Goal: Information Seeking & Learning: Learn about a topic

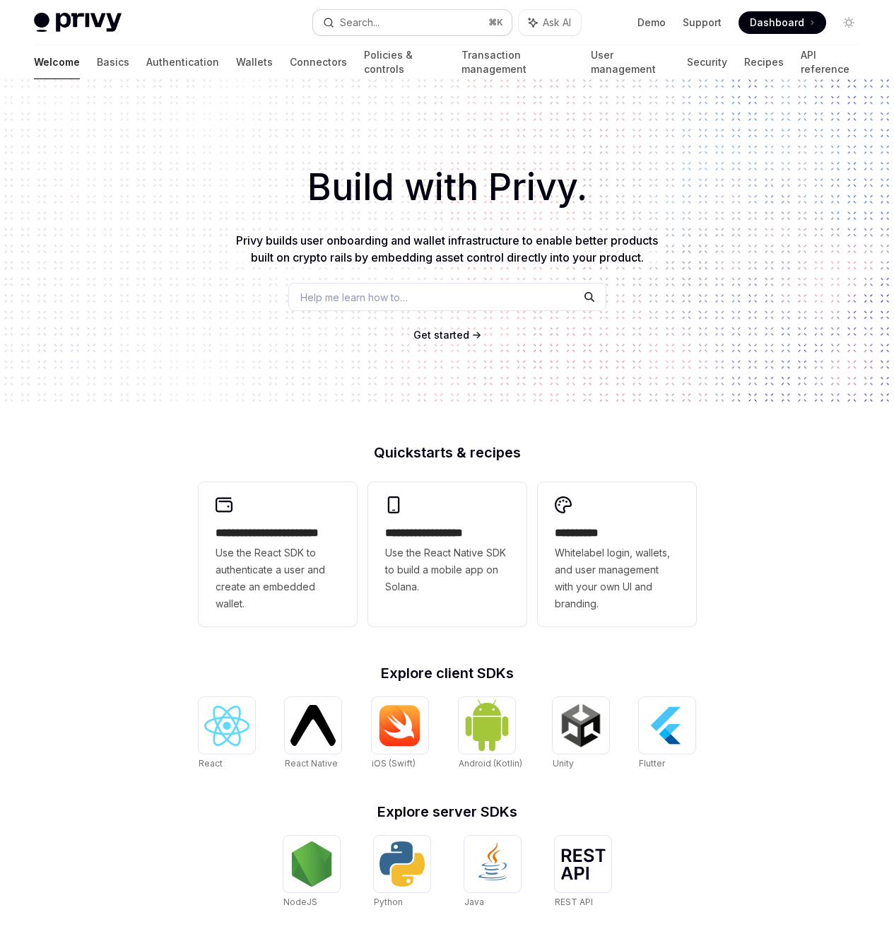
click at [441, 30] on button "Search... ⌘ K" at bounding box center [412, 22] width 199 height 25
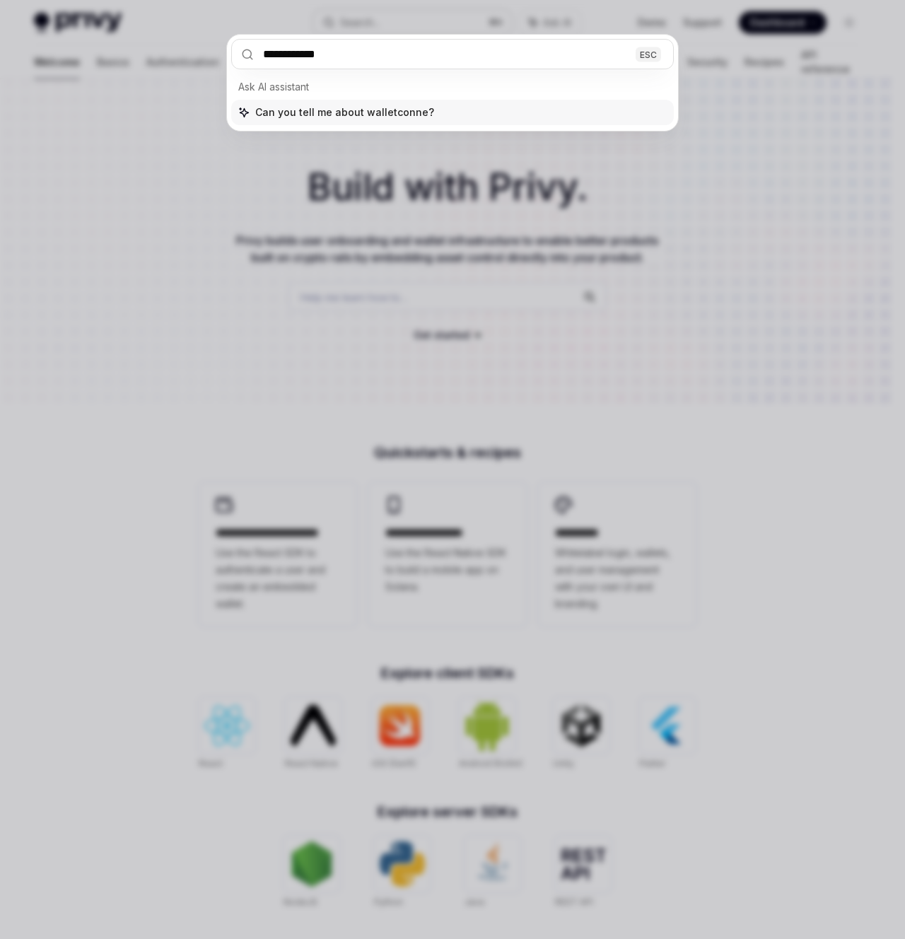
type input "**********"
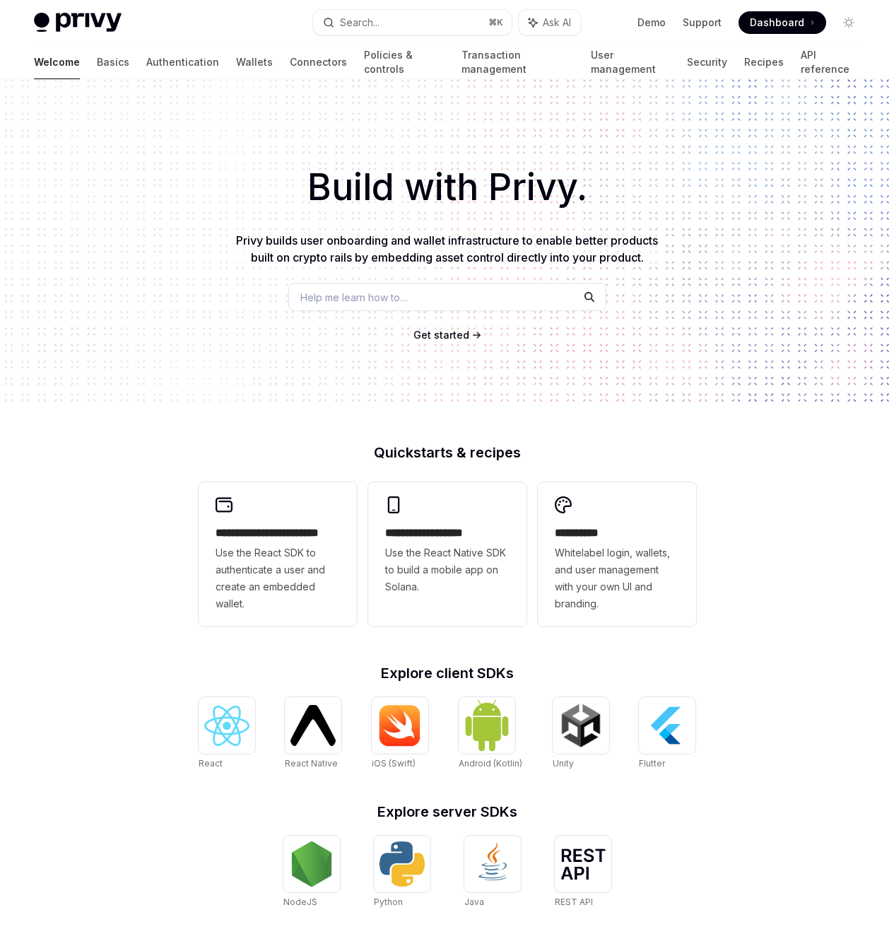
type textarea "*"
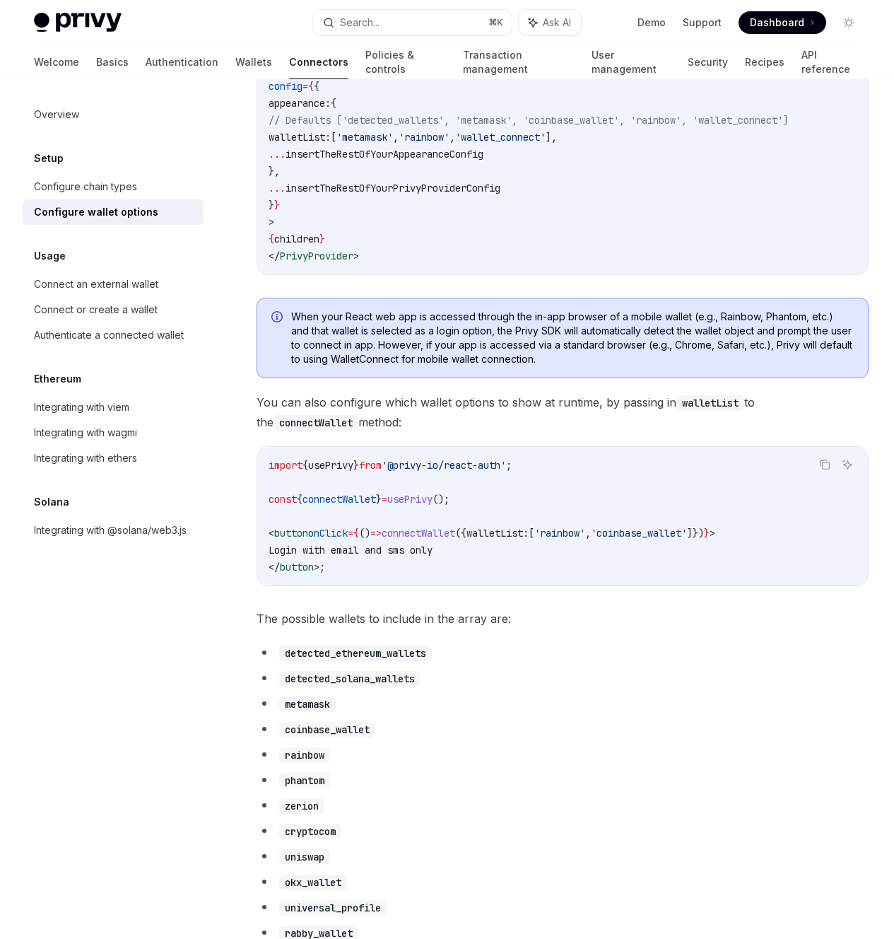
scroll to position [310, 0]
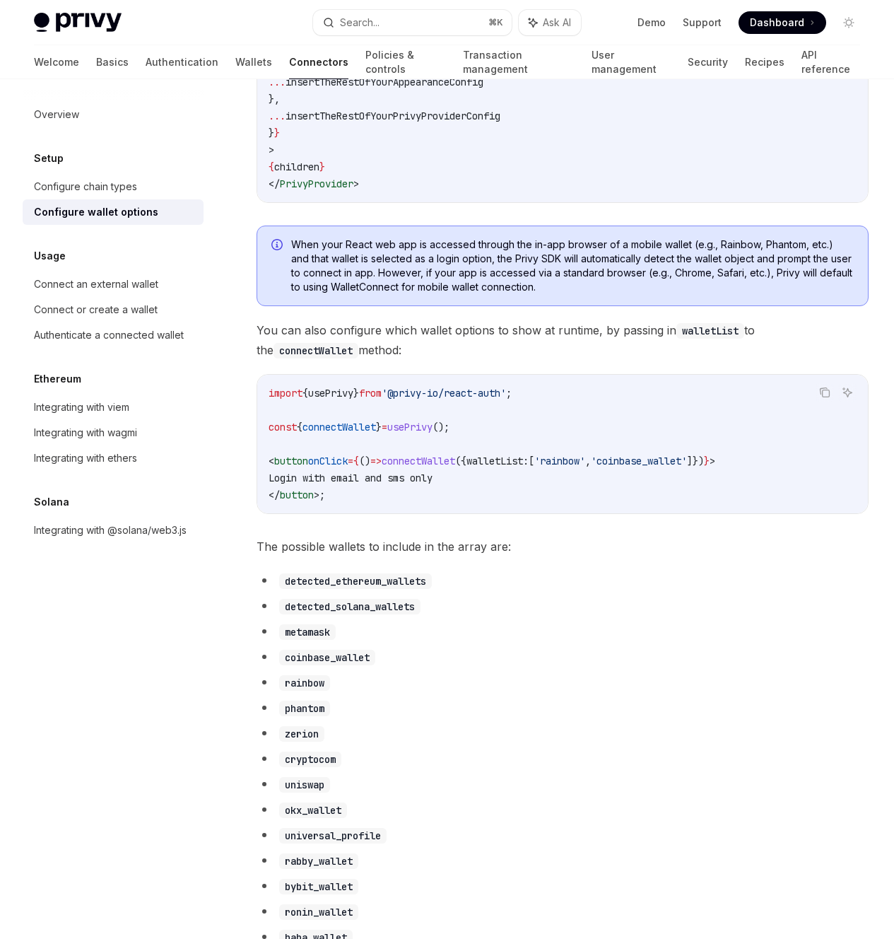
click at [0, 0] on div "On this page Configuring the Coinbase Smart Wallet" at bounding box center [0, 0] width 0 height 0
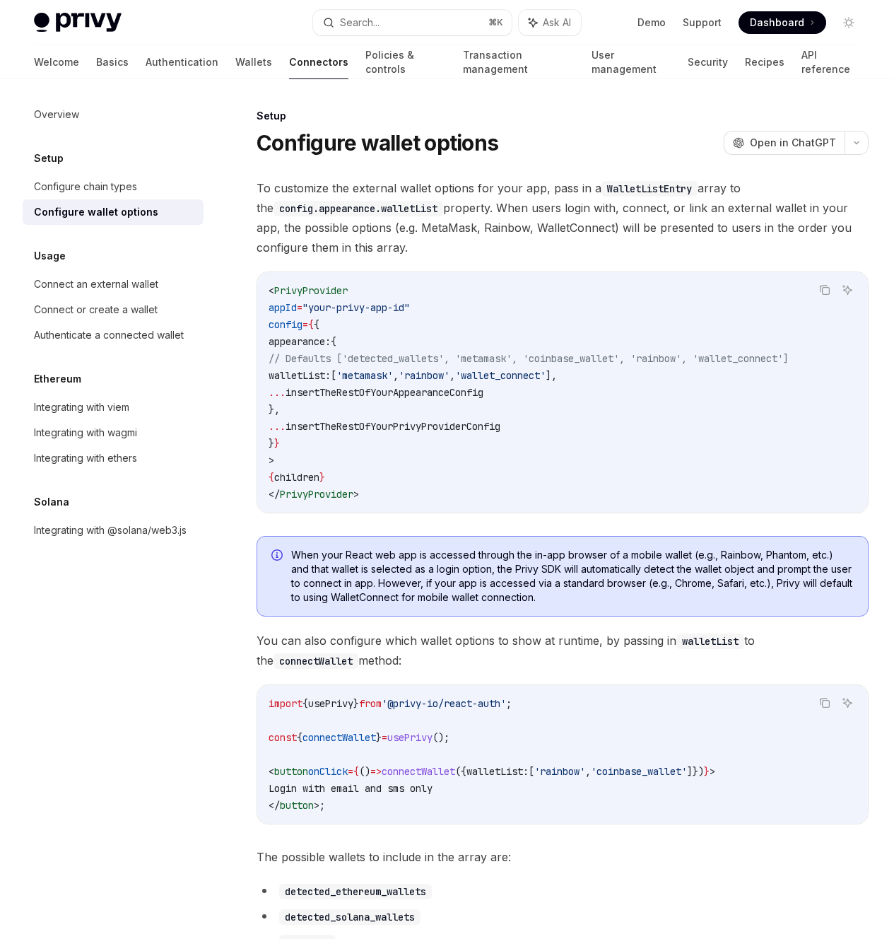
click at [527, 605] on span "When your React web app is accessed through the in-app browser of a mobile wall…" at bounding box center [572, 576] width 563 height 57
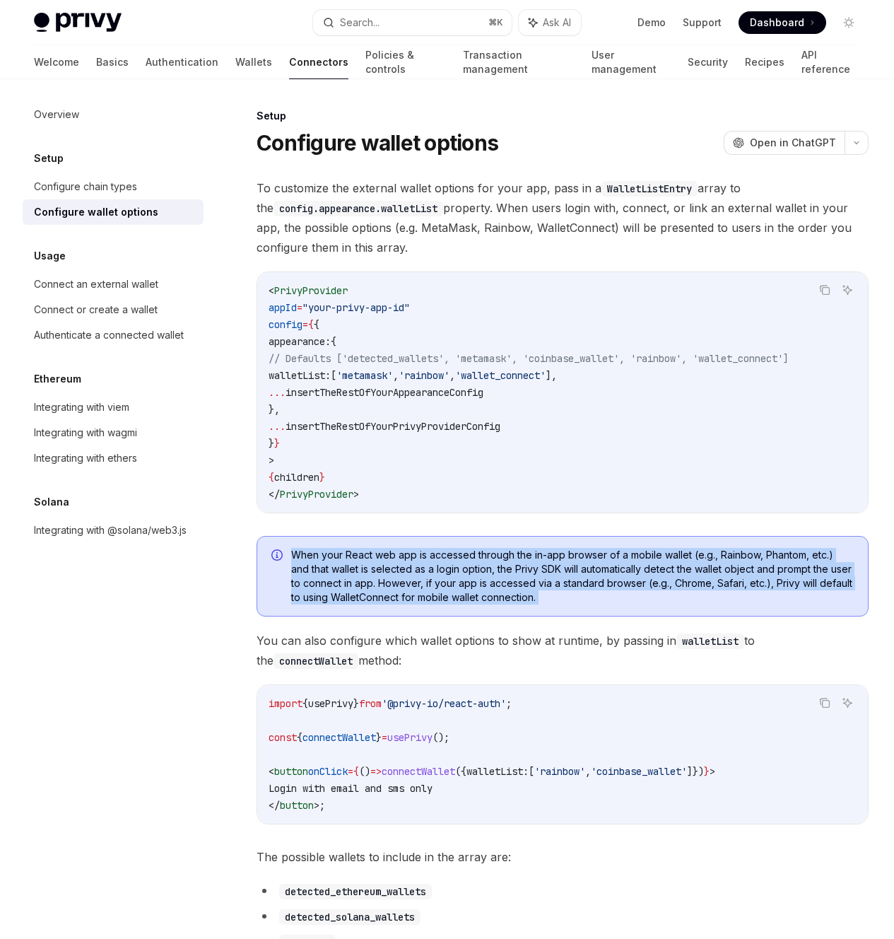
click at [527, 605] on span "When your React web app is accessed through the in-app browser of a mobile wall…" at bounding box center [572, 576] width 563 height 57
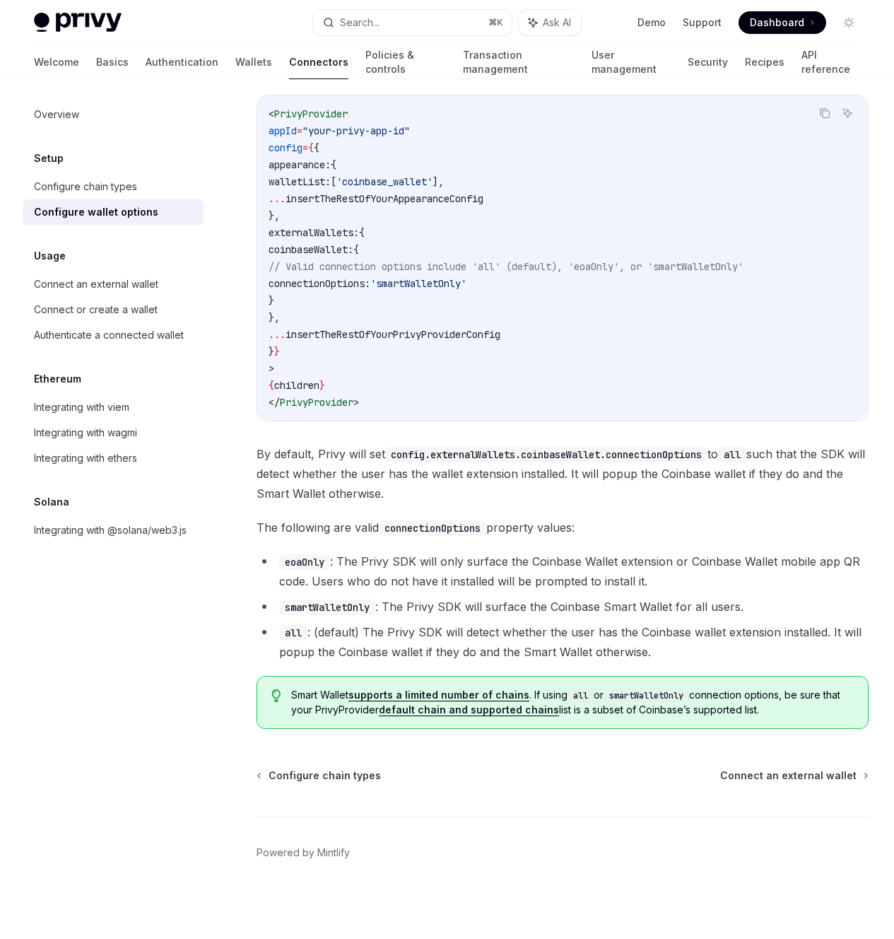
scroll to position [1945, 0]
